Goal: Navigation & Orientation: Find specific page/section

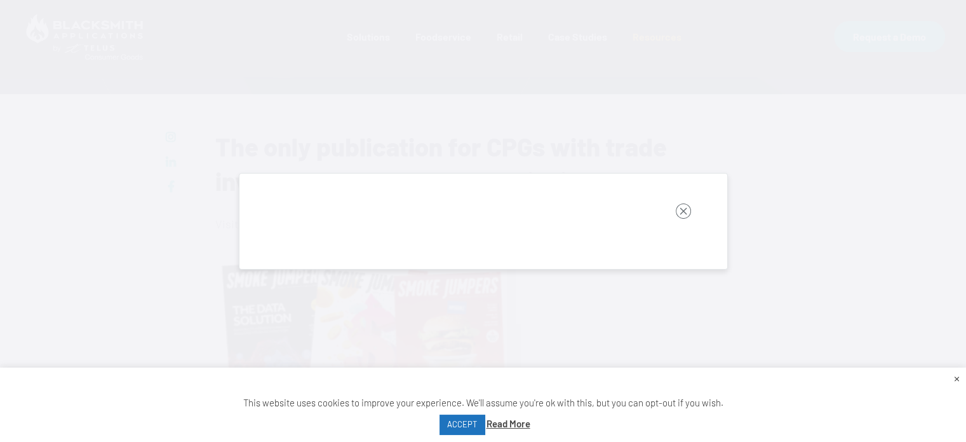
scroll to position [295, 0]
click at [678, 208] on rect "button" at bounding box center [683, 210] width 15 height 15
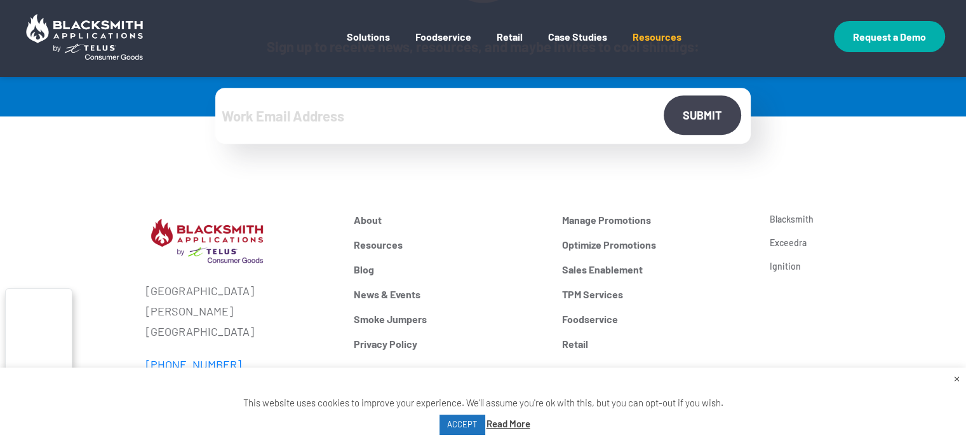
scroll to position [1017, 0]
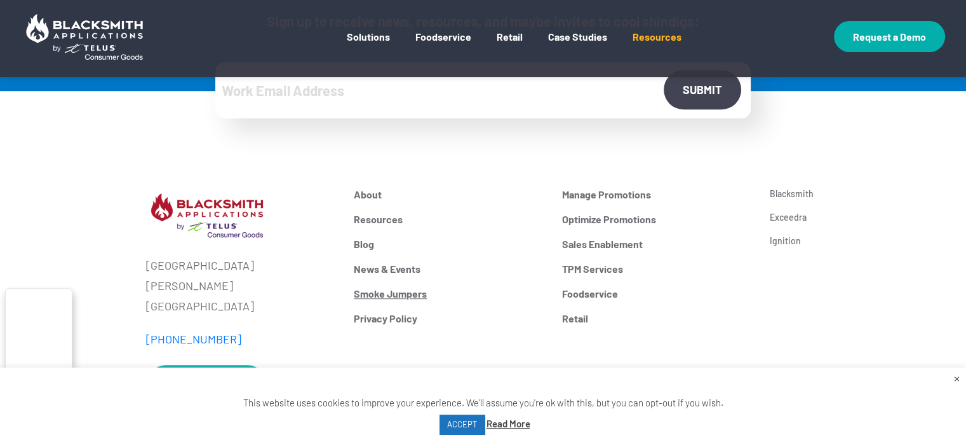
click at [384, 293] on link "Smoke Jumpers" at bounding box center [448, 293] width 189 height 12
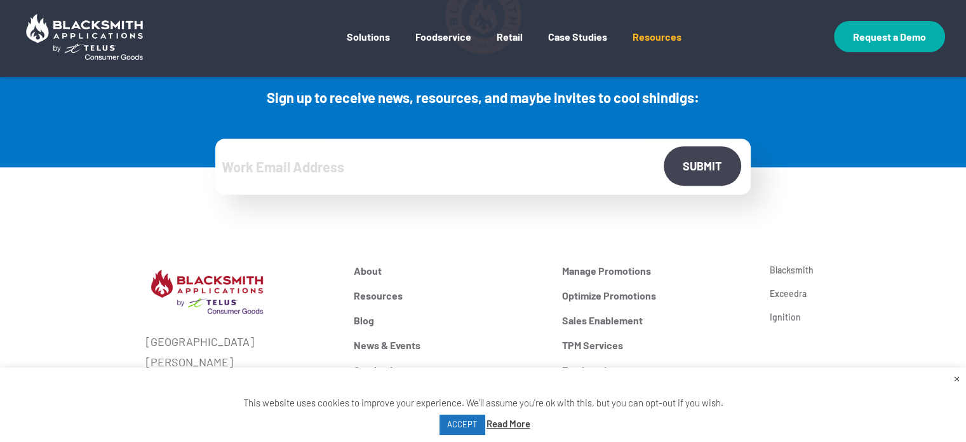
scroll to position [1017, 0]
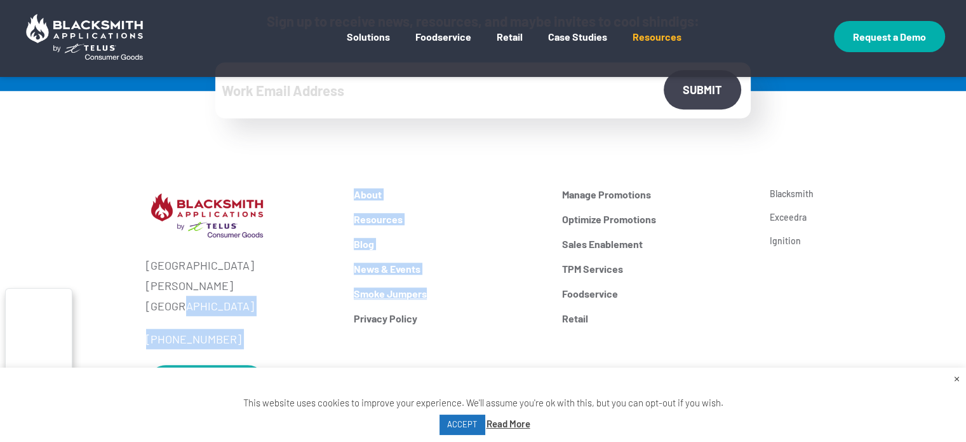
drag, startPoint x: 333, startPoint y: 287, endPoint x: 430, endPoint y: 290, distance: 96.6
click at [430, 290] on div "One Union Street Lawrence, MA 01840 (888) 915-6357 Request a Demo About Resourc…" at bounding box center [483, 302] width 832 height 229
click at [329, 329] on p "[PHONE_NUMBER]" at bounding box center [240, 339] width 189 height 20
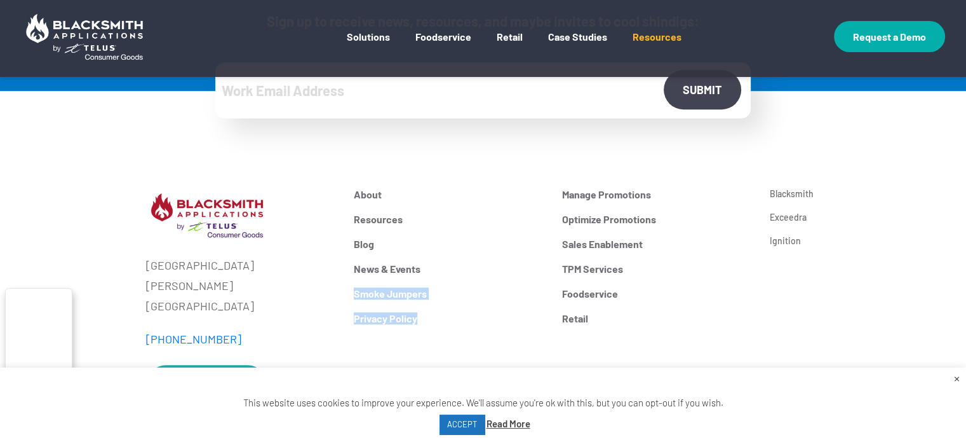
drag, startPoint x: 350, startPoint y: 293, endPoint x: 437, endPoint y: 300, distance: 86.7
click at [437, 300] on div "About Resources Blog News & Events Smoke Jumpers Privacy Policy" at bounding box center [448, 302] width 208 height 229
copy link "Smoke Jumpers"
click at [802, 341] on div "Blacksmith Exceedra Ignition" at bounding box center [830, 302] width 139 height 229
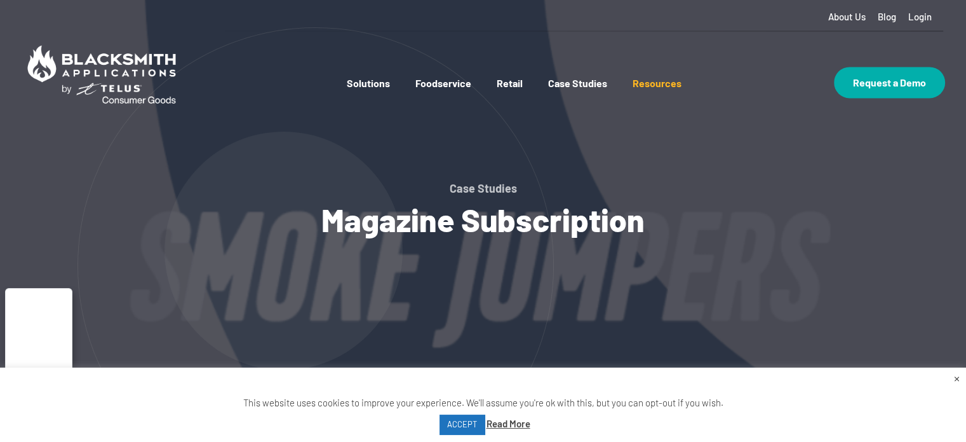
scroll to position [25, 0]
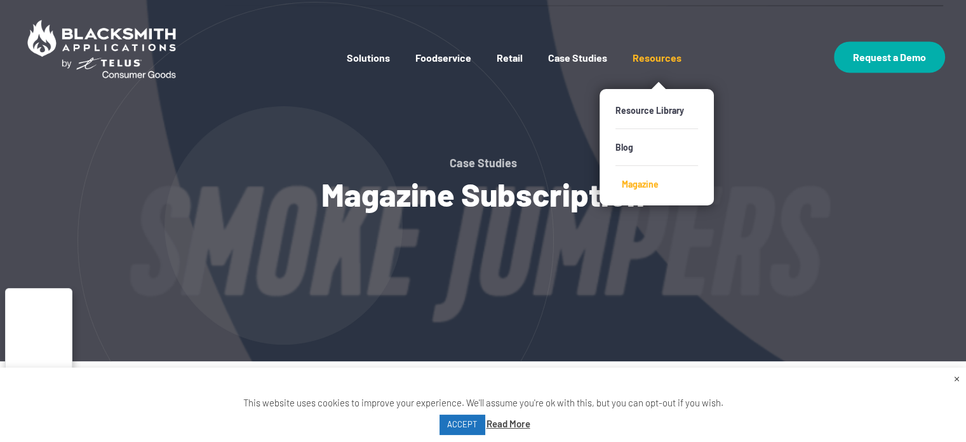
click at [628, 182] on link "Magazine" at bounding box center [663, 184] width 83 height 36
